Goal: Task Accomplishment & Management: Complete application form

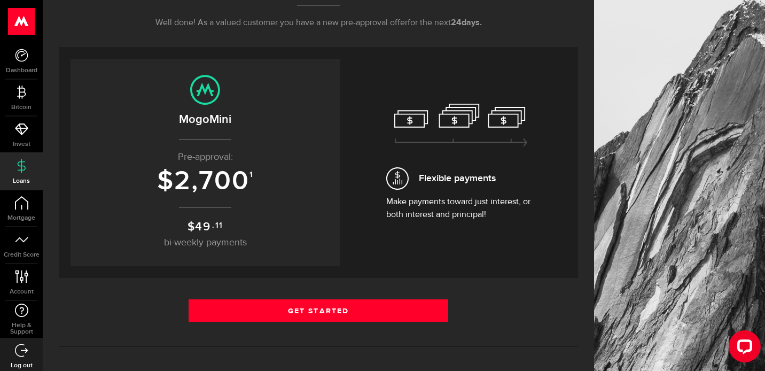
scroll to position [181, 0]
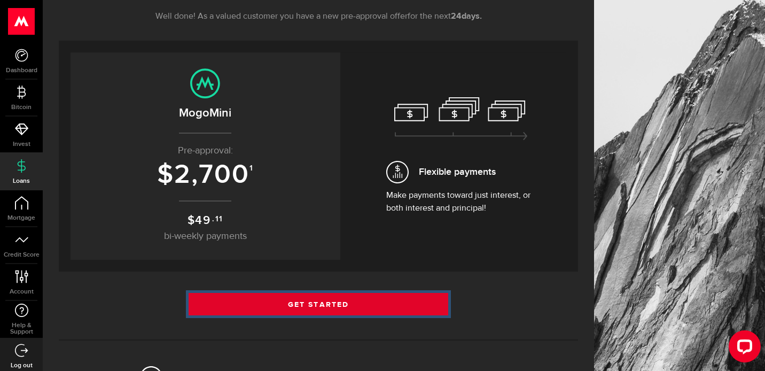
click at [355, 306] on link "Get Started" at bounding box center [319, 304] width 260 height 22
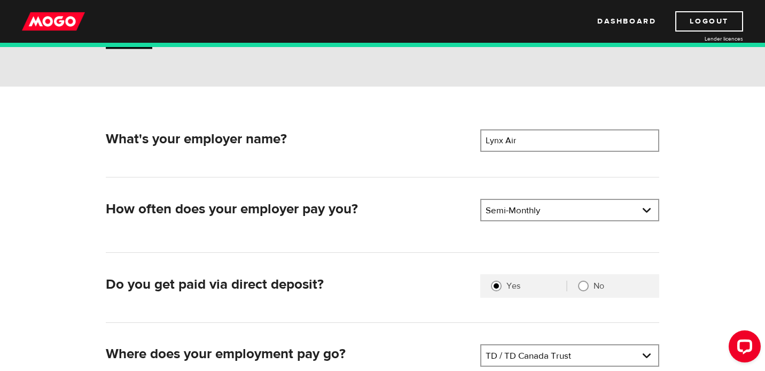
scroll to position [100, 0]
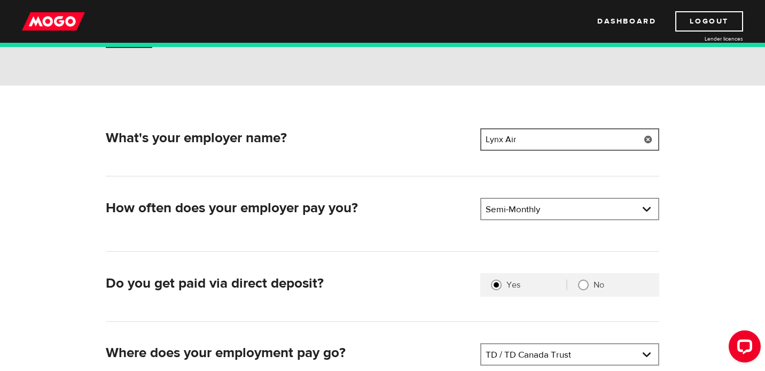
drag, startPoint x: 524, startPoint y: 142, endPoint x: 476, endPoint y: 140, distance: 48.7
click at [476, 140] on div "What's your employer name? Employer name Please enter your employer's name Lynx…" at bounding box center [383, 141] width 563 height 26
type input "WestJet"
click at [438, 187] on div "What's your employer name? Employer name Please enter your employer's name West…" at bounding box center [383, 289] width 570 height 323
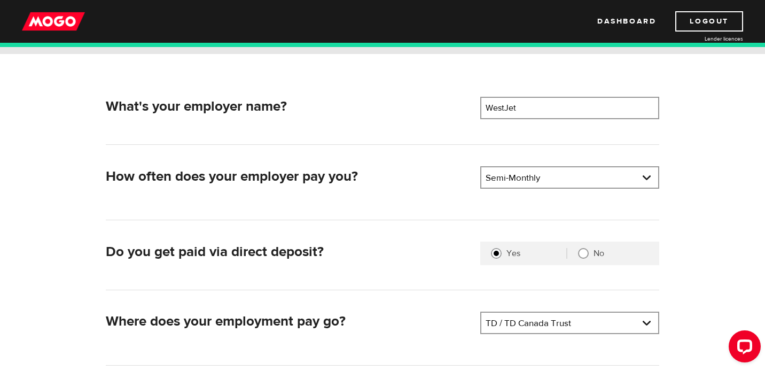
scroll to position [141, 0]
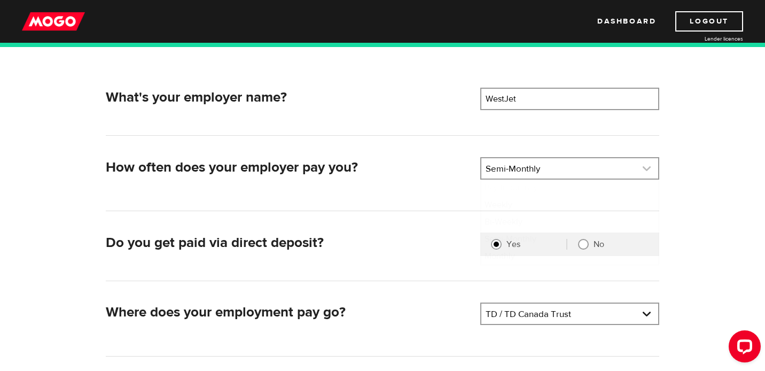
click at [563, 172] on link at bounding box center [570, 168] width 177 height 20
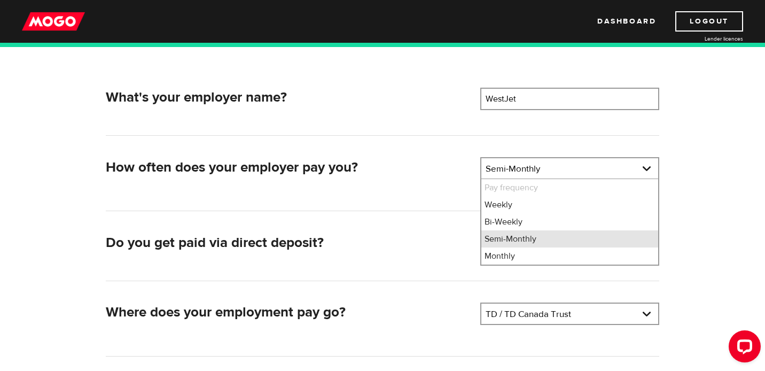
click at [547, 242] on li "Semi-Monthly" at bounding box center [570, 238] width 177 height 17
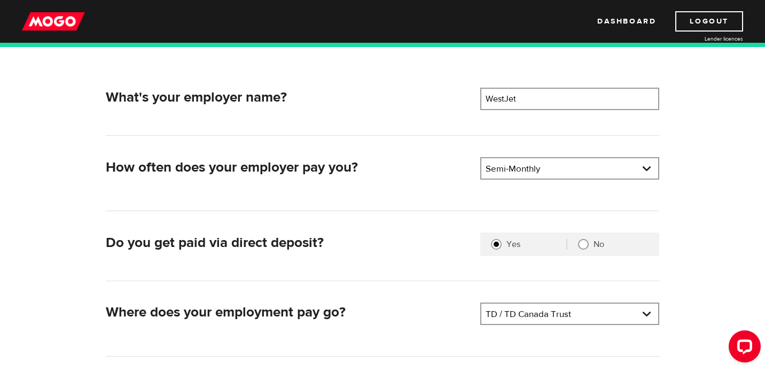
click at [428, 252] on div "Do you get paid via direct deposit?" at bounding box center [289, 246] width 375 height 26
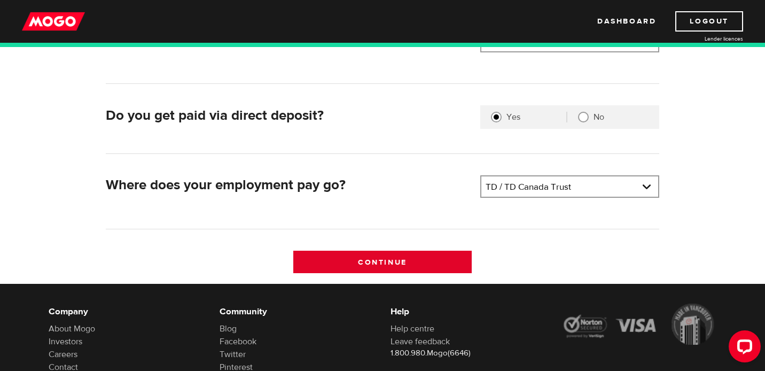
scroll to position [266, 0]
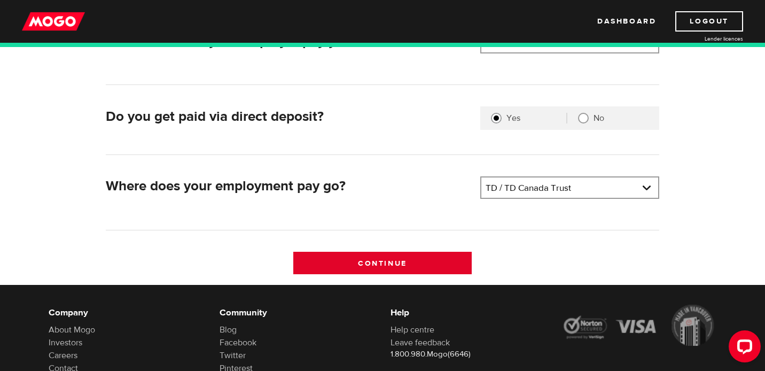
click at [430, 261] on input "Continue" at bounding box center [382, 263] width 179 height 22
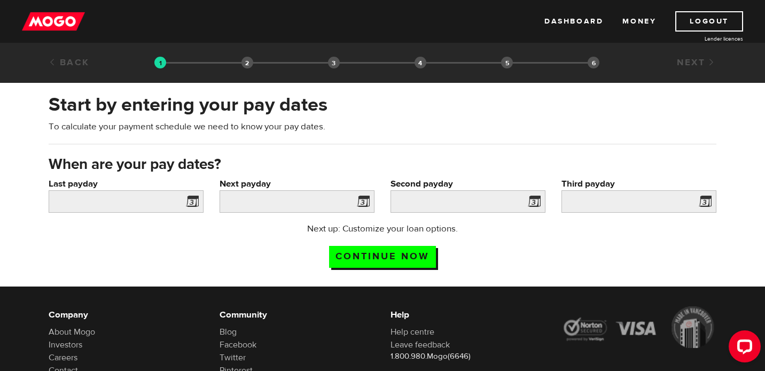
click at [190, 205] on span at bounding box center [190, 203] width 16 height 17
click at [191, 202] on span at bounding box center [190, 203] width 16 height 17
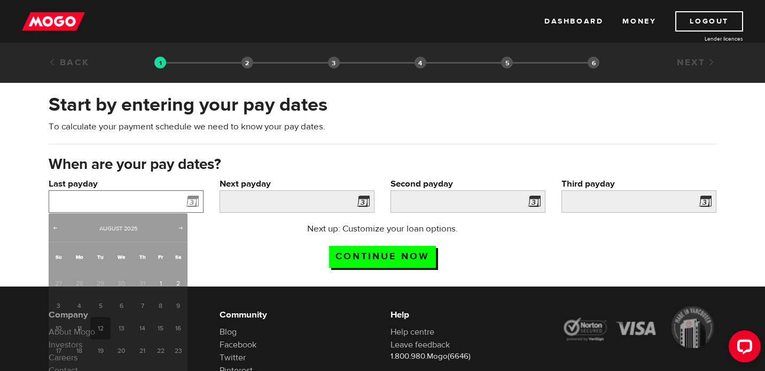
click at [159, 208] on input "Last payday" at bounding box center [126, 201] width 155 height 22
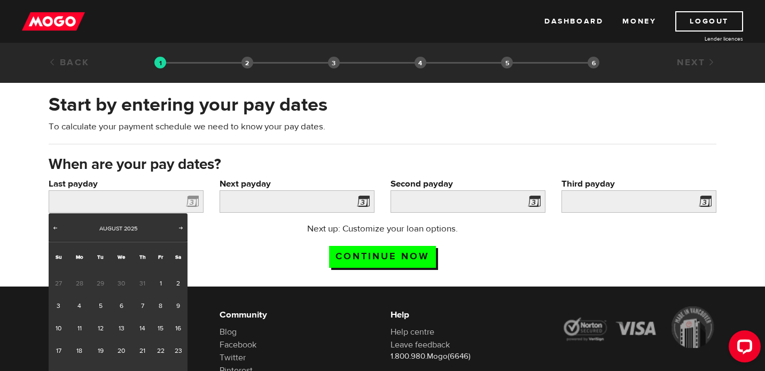
click at [122, 284] on span "30" at bounding box center [122, 283] width 22 height 22
click at [56, 227] on span "Prev" at bounding box center [55, 227] width 9 height 9
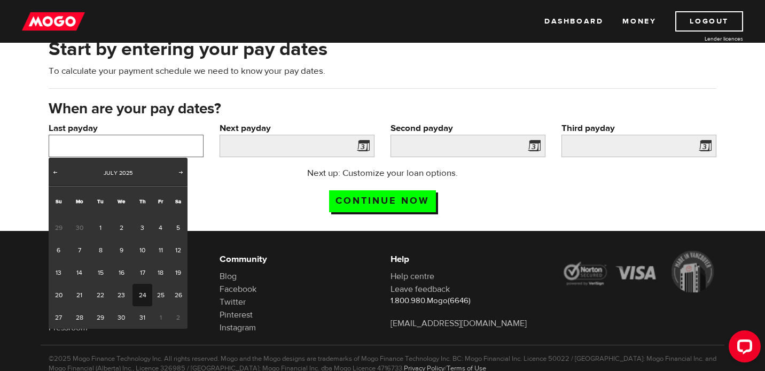
scroll to position [63, 0]
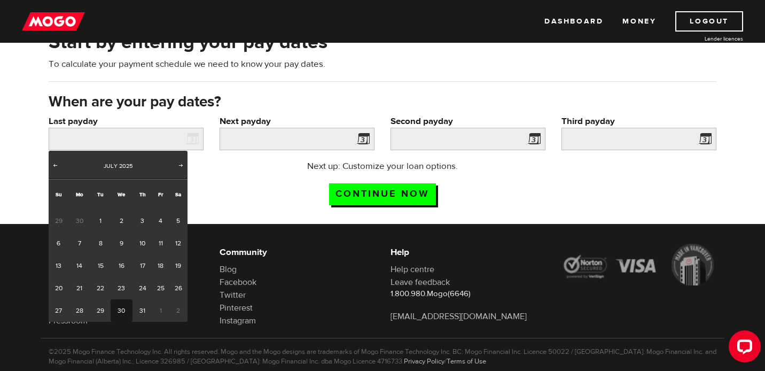
click at [124, 313] on link "30" at bounding box center [122, 310] width 22 height 22
type input "2025/07/30"
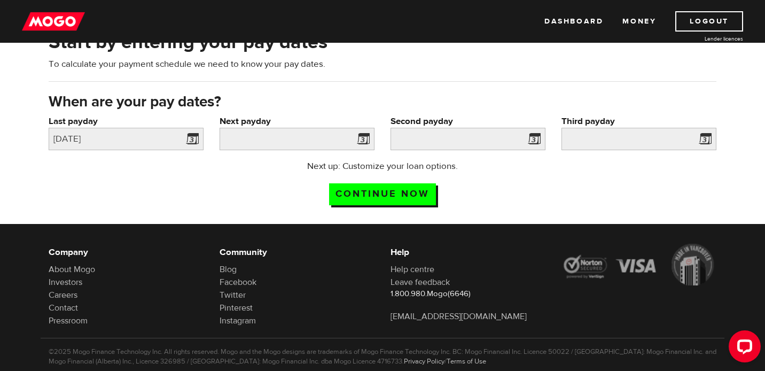
click at [364, 143] on span at bounding box center [361, 140] width 16 height 17
click at [362, 141] on span at bounding box center [361, 140] width 16 height 17
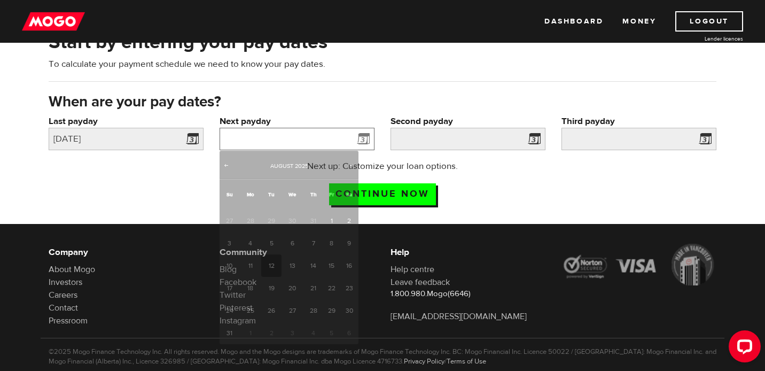
click at [339, 139] on input "Next payday" at bounding box center [297, 139] width 155 height 22
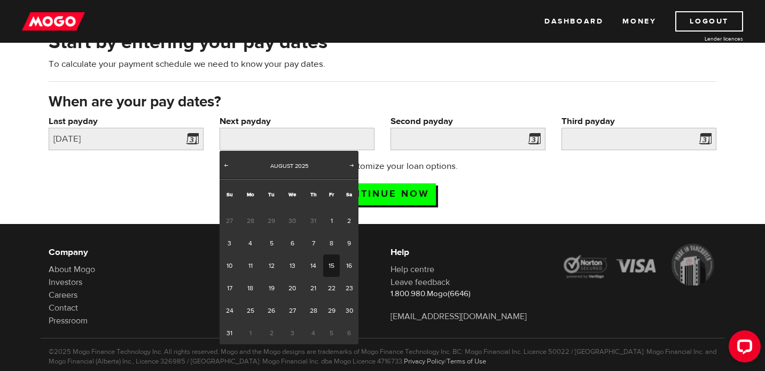
click at [331, 265] on link "15" at bounding box center [331, 265] width 17 height 22
type input "2025/08/15"
type input "2025/8/30"
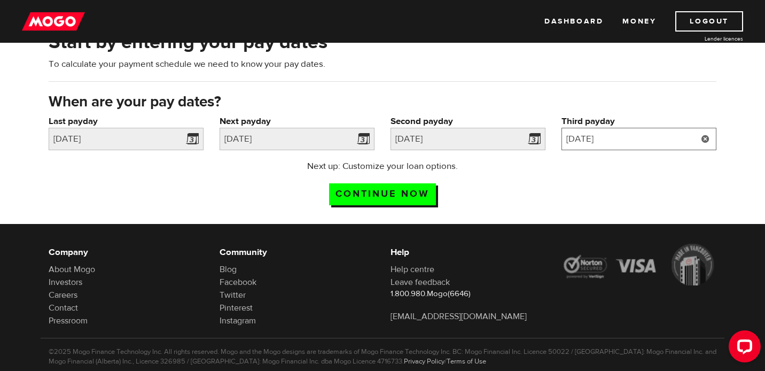
click at [635, 140] on input "2025/9/14" at bounding box center [639, 139] width 155 height 22
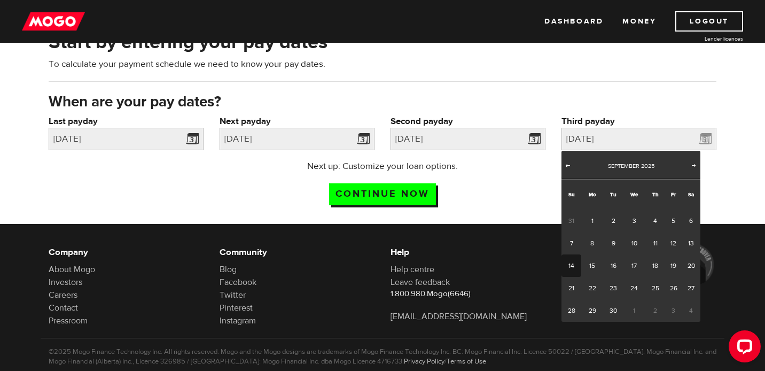
click at [570, 167] on span "Prev" at bounding box center [568, 165] width 9 height 9
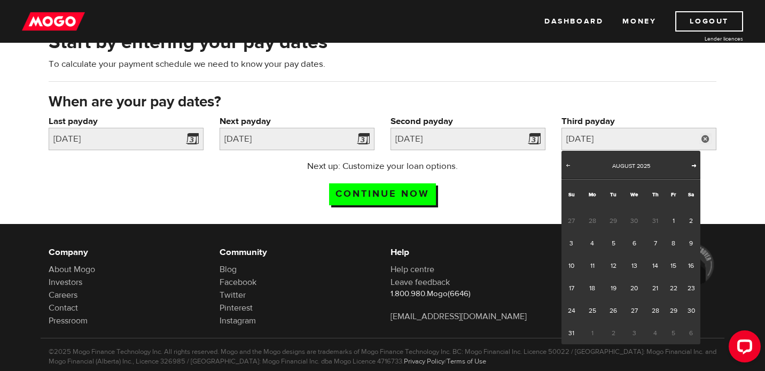
click at [695, 168] on span "Next" at bounding box center [694, 165] width 9 height 9
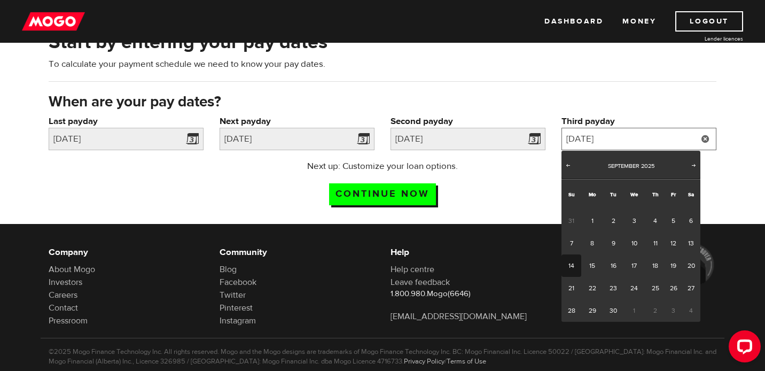
click at [654, 140] on input "2025/9/14" at bounding box center [639, 139] width 155 height 22
click at [593, 272] on link "15" at bounding box center [593, 265] width 22 height 22
type input "2025/09/15"
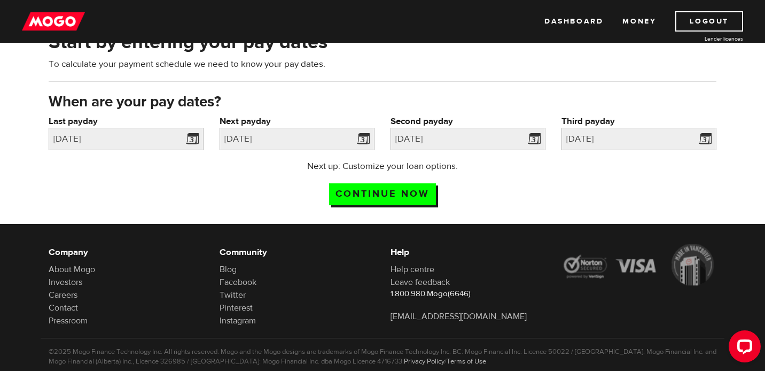
click at [544, 187] on div "Next up: Customize your loan options. Continue now" at bounding box center [383, 186] width 684 height 53
click at [414, 192] on input "Continue now" at bounding box center [382, 194] width 107 height 22
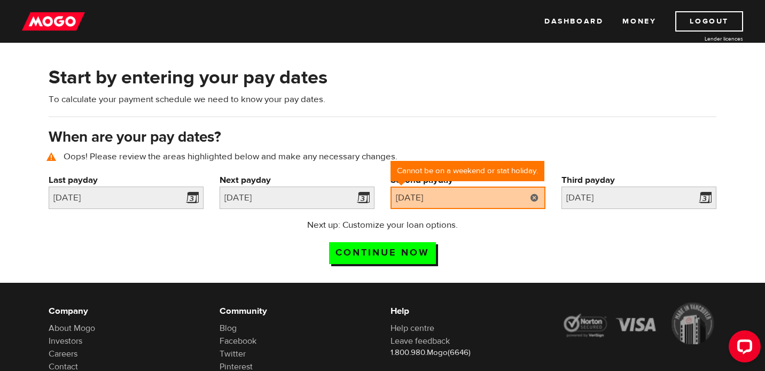
scroll to position [49, 0]
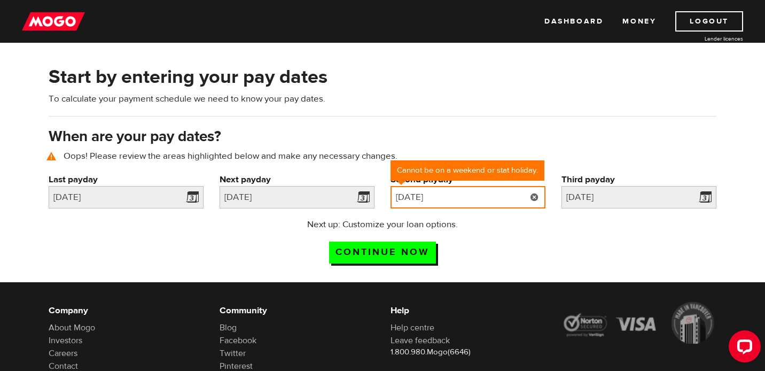
click at [458, 198] on input "[DATE]" at bounding box center [468, 197] width 155 height 22
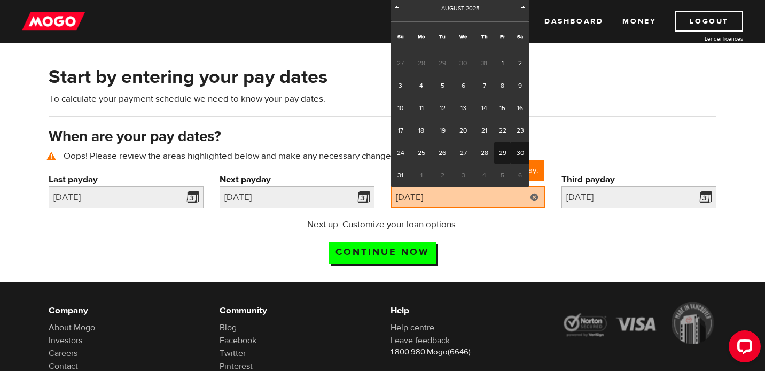
click at [502, 154] on link "29" at bounding box center [502, 153] width 17 height 22
type input "2025/08/29"
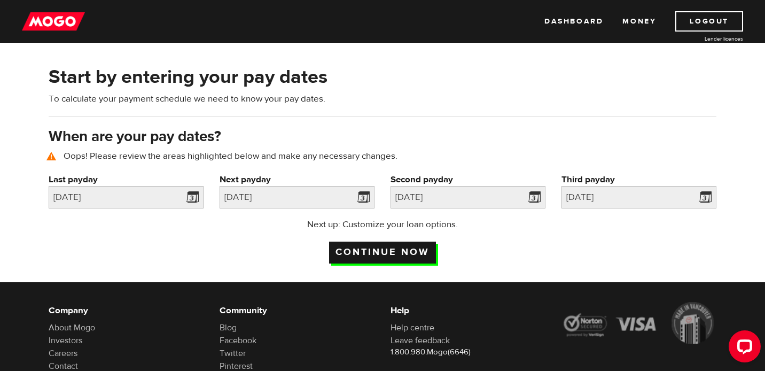
click at [413, 253] on input "Continue now" at bounding box center [382, 253] width 107 height 22
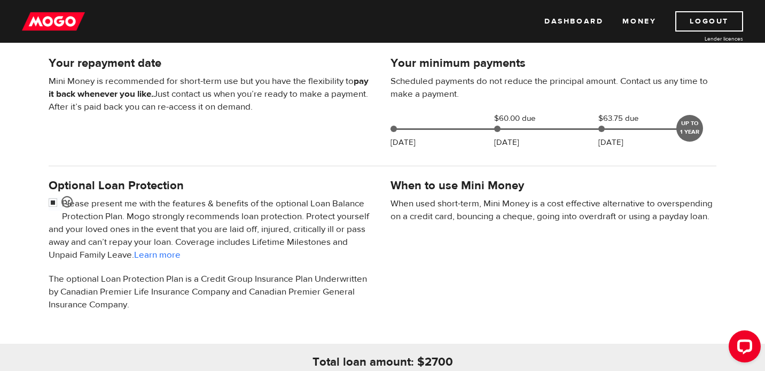
scroll to position [233, 0]
click at [53, 202] on input "checkbox" at bounding box center [55, 203] width 13 height 13
checkbox input "false"
click at [448, 267] on div "Optional Loan Protection Please present me with the features & benefits of the …" at bounding box center [383, 249] width 684 height 146
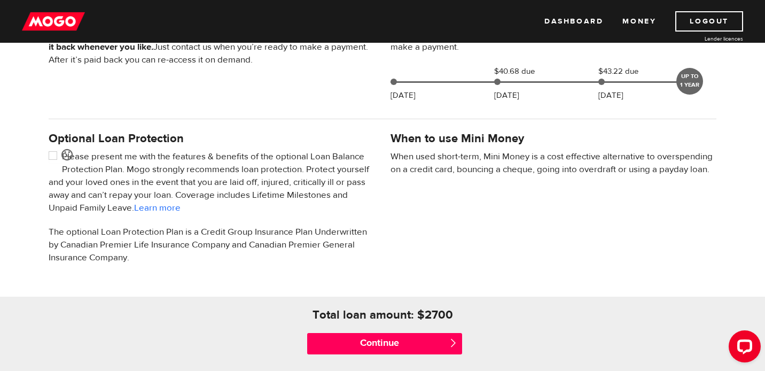
scroll to position [307, 0]
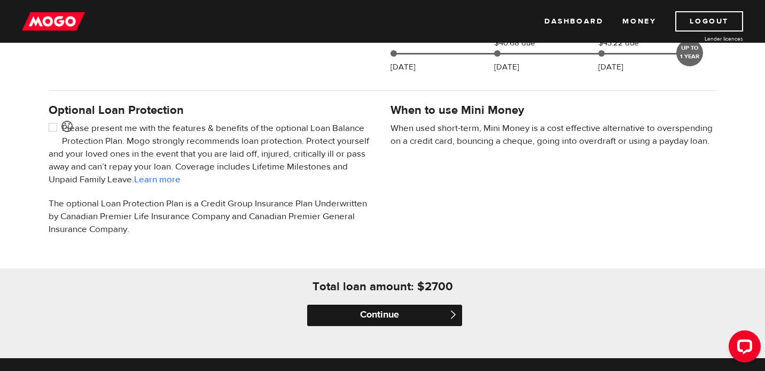
click at [407, 316] on input "Continue" at bounding box center [384, 315] width 155 height 21
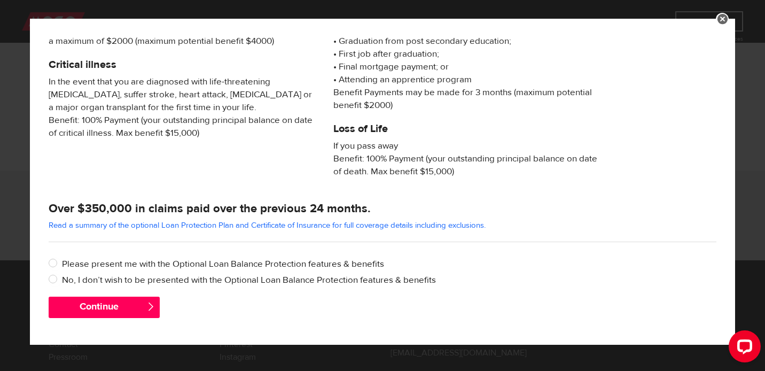
scroll to position [407, 0]
click at [55, 279] on input "No, I don’t wish to be presented with the Optional Loan Balance Protection feat…" at bounding box center [55, 280] width 13 height 13
radio input "true"
click at [107, 313] on button "Continue" at bounding box center [104, 307] width 111 height 21
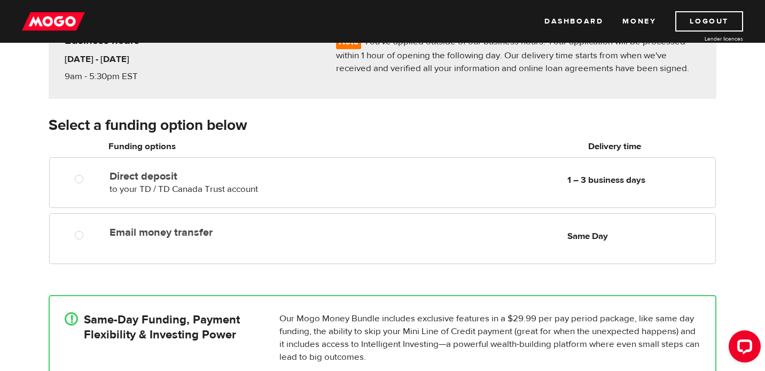
scroll to position [114, 0]
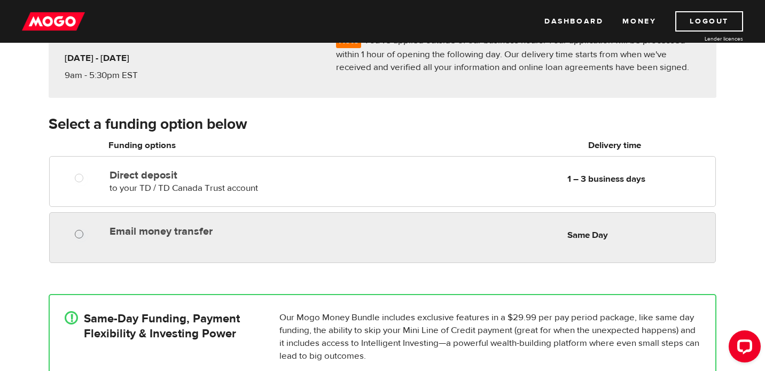
radio input "true"
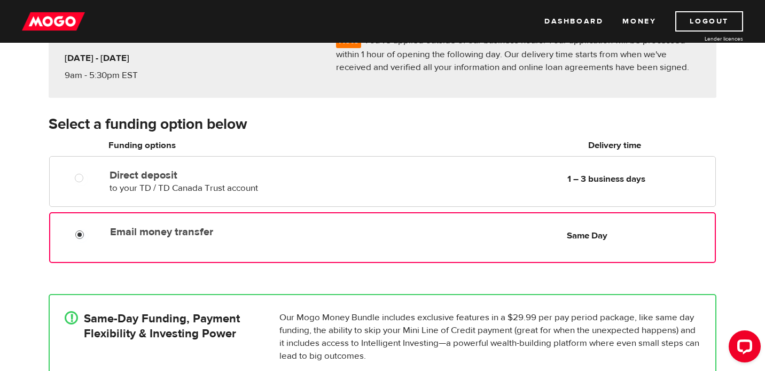
click at [80, 236] on input "Email money transfer" at bounding box center [81, 235] width 13 height 13
click at [388, 123] on h3 "Select a funding option below" at bounding box center [383, 124] width 668 height 17
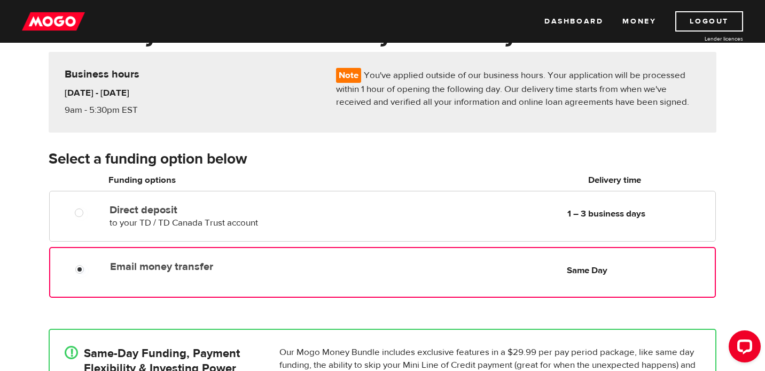
scroll to position [74, 0]
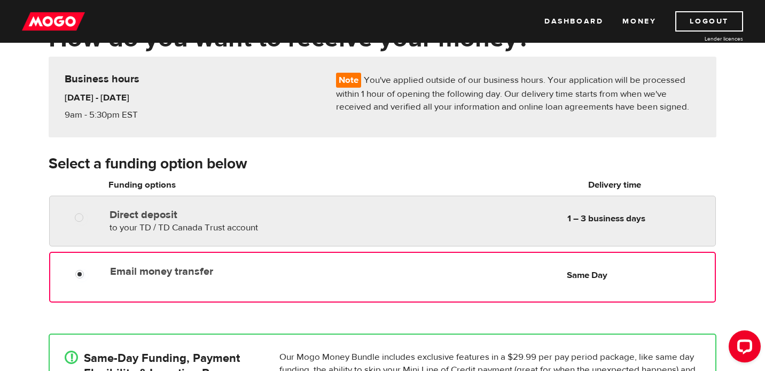
radio input "true"
click at [380, 206] on div "Direct deposit to your TD / TD Canada Trust account Delivery in 1 – 3 business …" at bounding box center [410, 219] width 610 height 30
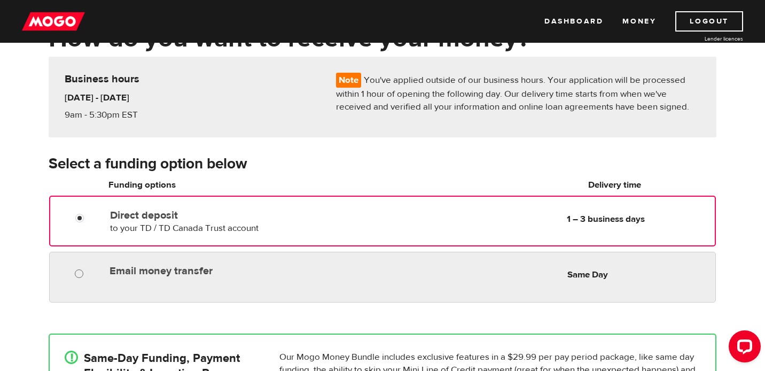
radio input "true"
click at [86, 276] on input "Email money transfer" at bounding box center [81, 274] width 13 height 13
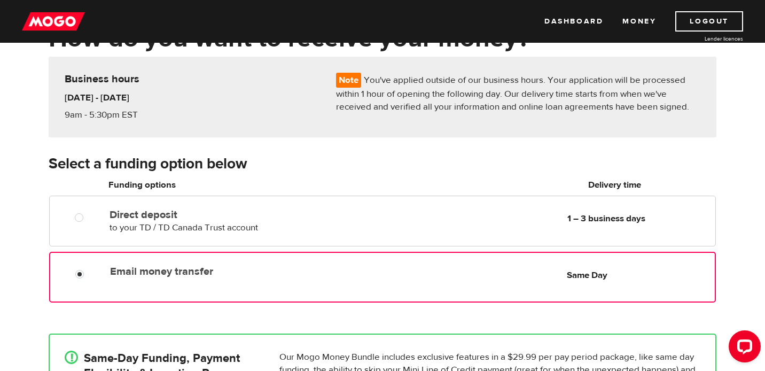
click at [425, 140] on div "Note You've applied outside of our business hours. Your application will be pro…" at bounding box center [383, 105] width 684 height 97
click at [424, 157] on h3 "Select a funding option below" at bounding box center [383, 164] width 668 height 17
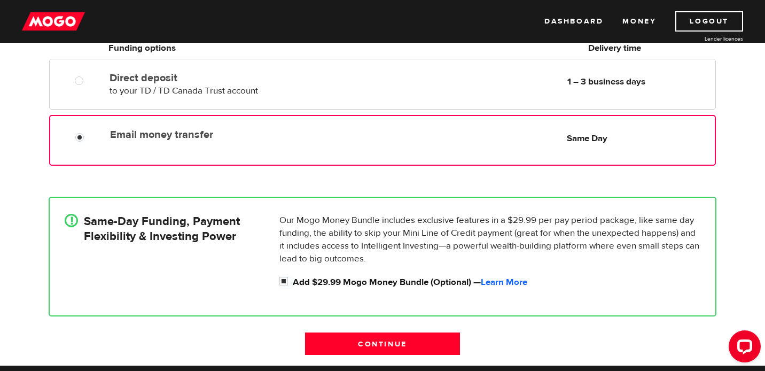
scroll to position [215, 0]
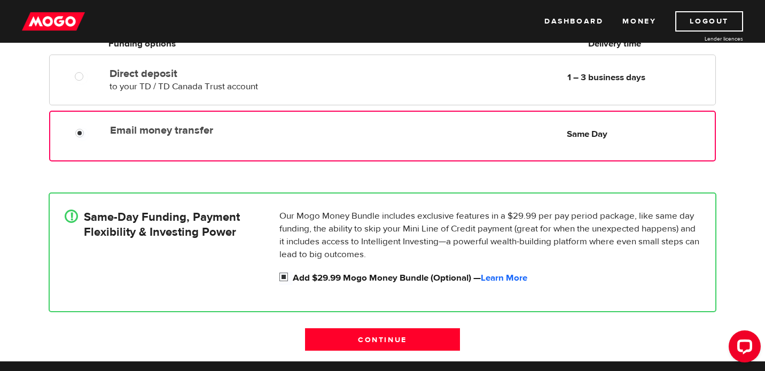
click at [285, 275] on input "Add $29.99 Mogo Money Bundle (Optional) — Learn More" at bounding box center [286, 278] width 13 height 13
checkbox input "false"
radio input "false"
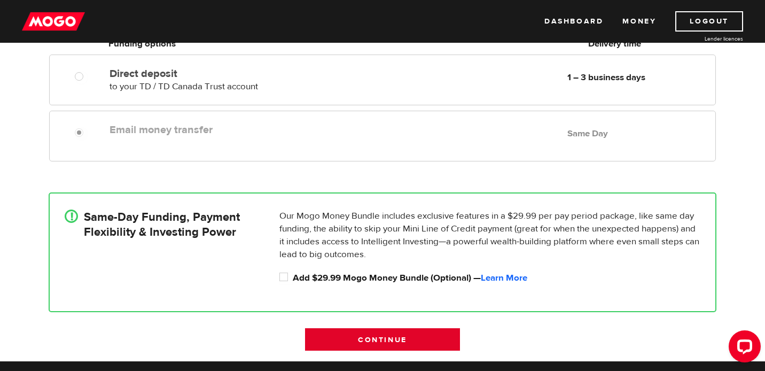
click at [441, 338] on input "Continue" at bounding box center [382, 339] width 155 height 22
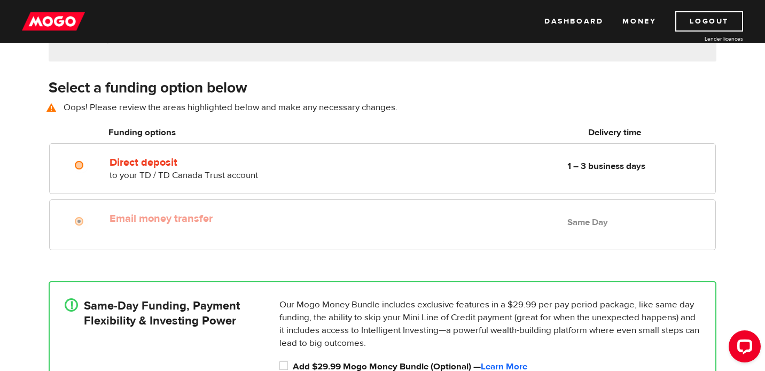
scroll to position [149, 0]
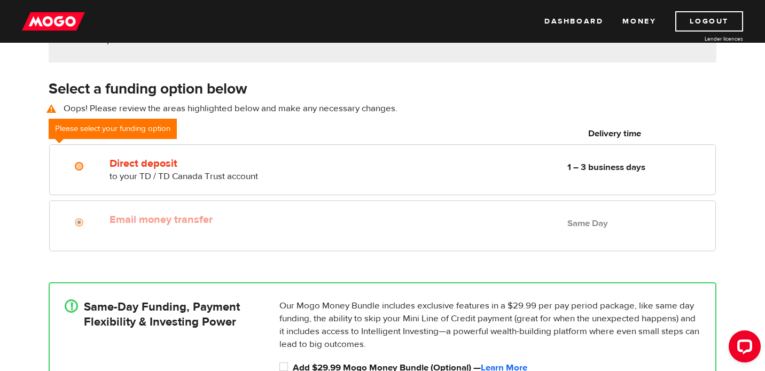
click at [255, 141] on div "Funding options" at bounding box center [231, 135] width 255 height 19
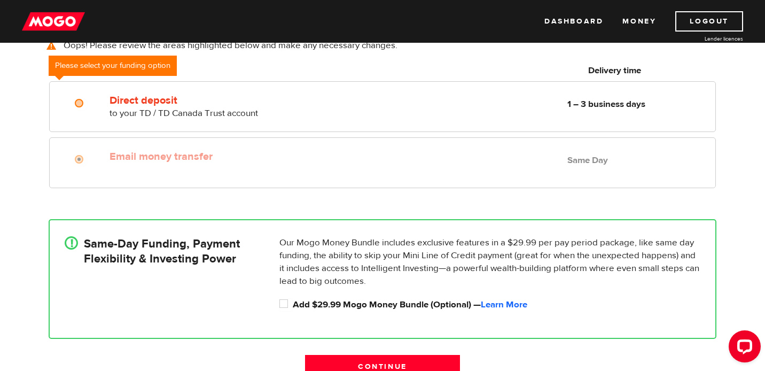
scroll to position [220, 0]
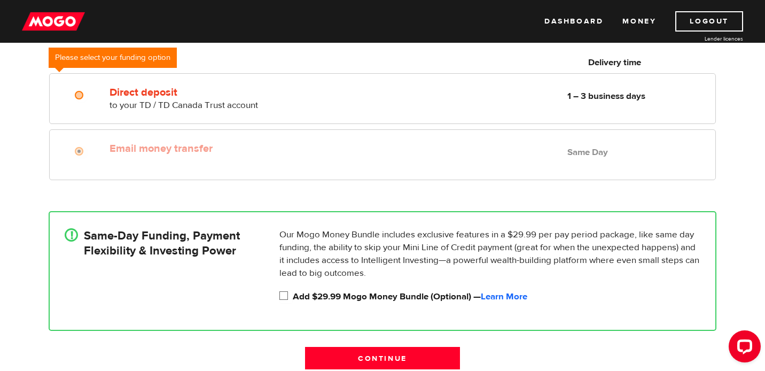
click at [281, 296] on input "Add $29.99 Mogo Money Bundle (Optional) — Learn More" at bounding box center [286, 296] width 13 height 13
checkbox input "true"
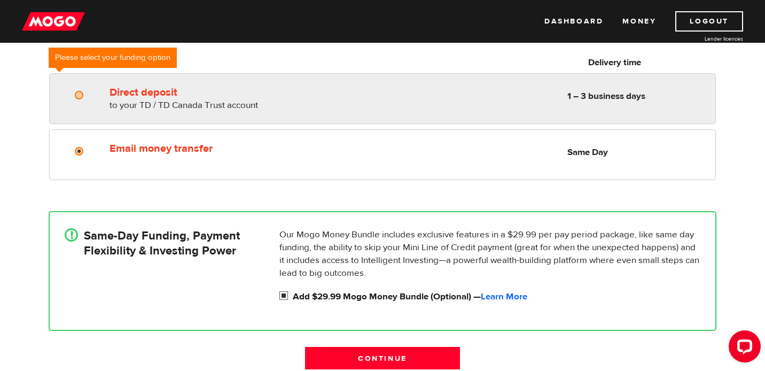
radio input "true"
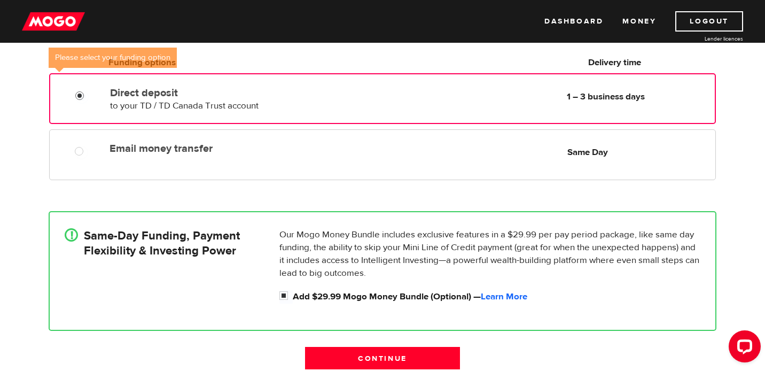
click at [79, 97] on input "Direct deposit" at bounding box center [81, 96] width 13 height 13
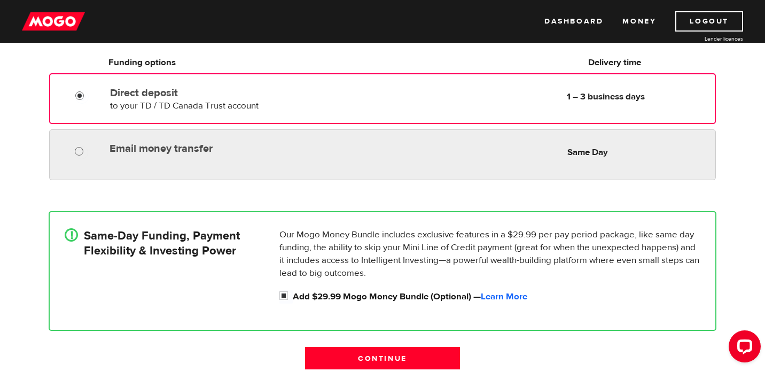
radio input "true"
click at [78, 150] on input "Email money transfer" at bounding box center [81, 152] width 13 height 13
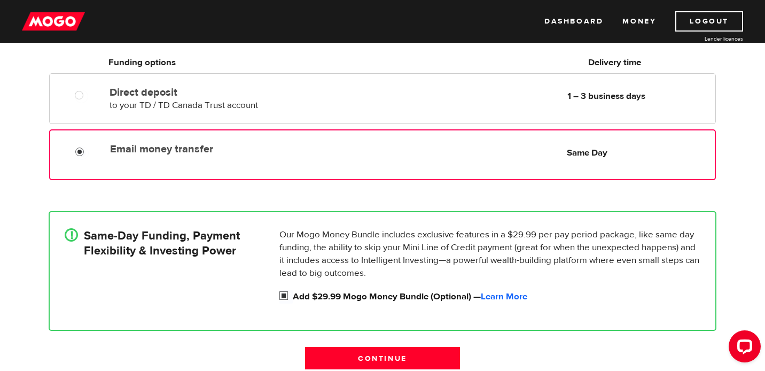
click at [285, 296] on input "Add $29.99 Mogo Money Bundle (Optional) — Learn More" at bounding box center [286, 296] width 13 height 13
checkbox input "false"
radio input "false"
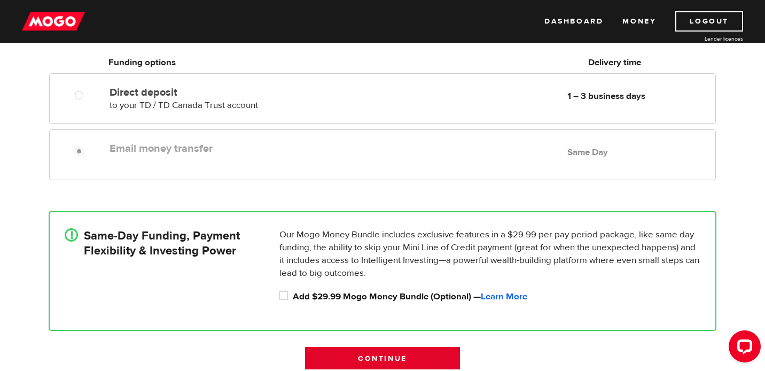
click at [417, 358] on input "Continue" at bounding box center [382, 358] width 155 height 22
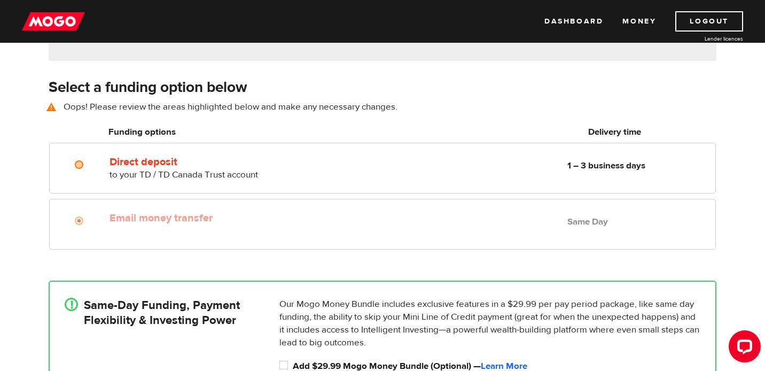
scroll to position [149, 0]
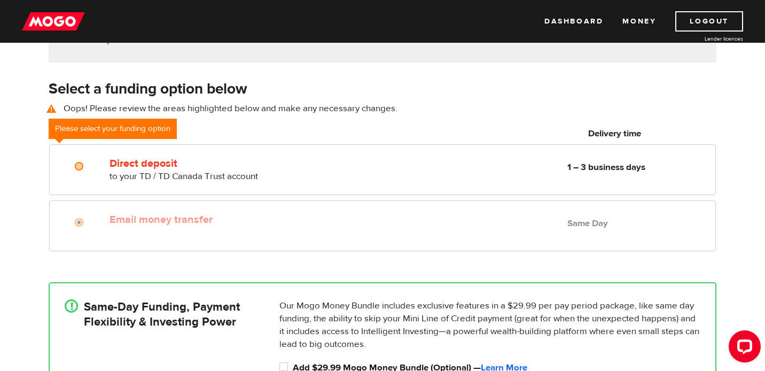
click at [471, 114] on p "Oops! Please review the areas highlighted below and make any necessary changes." at bounding box center [383, 108] width 668 height 13
click at [566, 97] on h3 "Select a funding option below" at bounding box center [383, 89] width 668 height 17
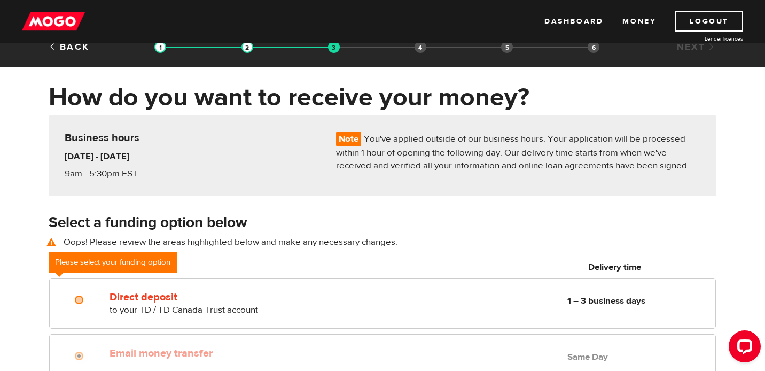
scroll to position [0, 0]
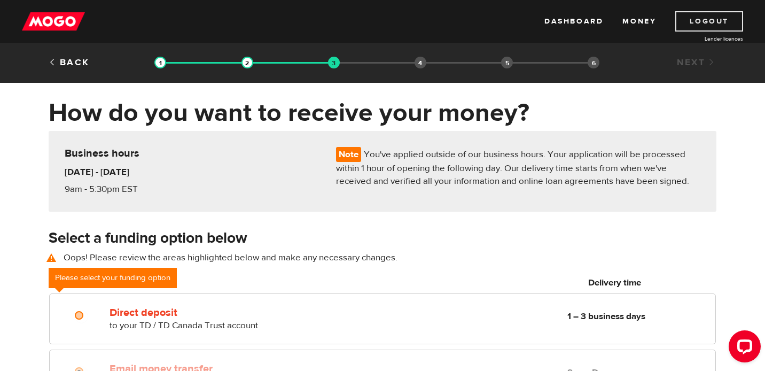
click at [694, 24] on link "Logout" at bounding box center [710, 21] width 68 height 20
